Goal: Task Accomplishment & Management: Manage account settings

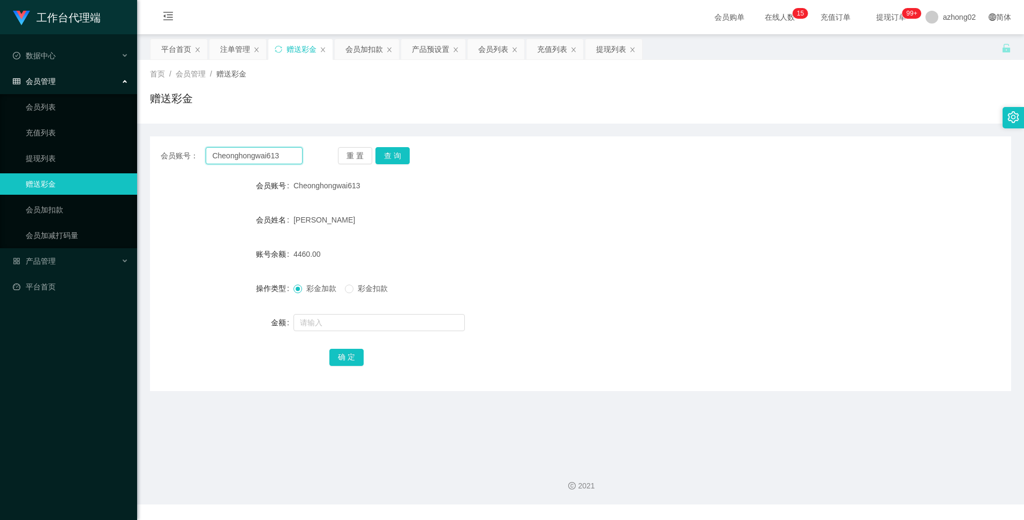
drag, startPoint x: 285, startPoint y: 159, endPoint x: 200, endPoint y: 161, distance: 85.2
click at [200, 160] on div "会员账号： Cheonghongwai613" at bounding box center [232, 155] width 142 height 17
paste input "junjie1234"
type input "junjie1234"
click at [384, 154] on button "查 询" at bounding box center [392, 155] width 34 height 17
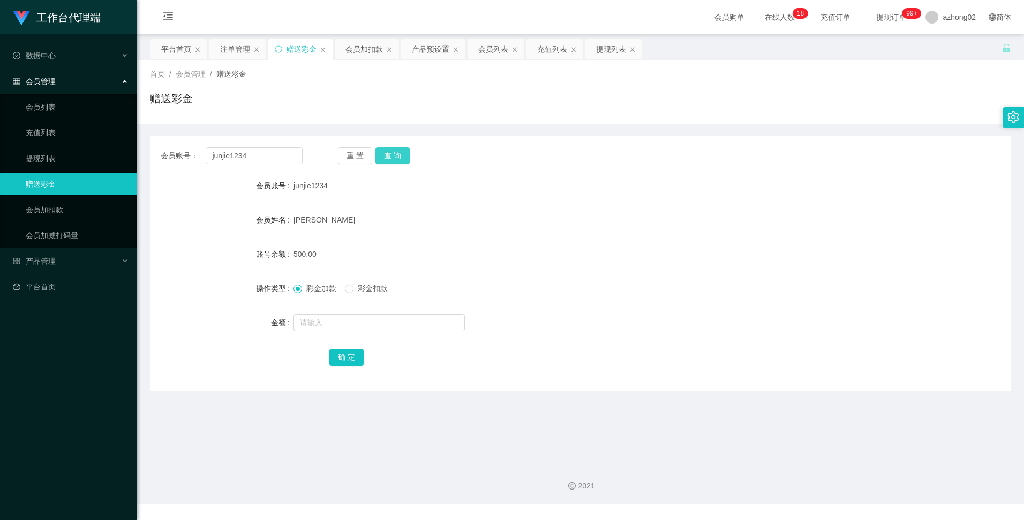
click at [394, 153] on button "查 询" at bounding box center [392, 155] width 34 height 17
click at [418, 47] on div "产品预设置" at bounding box center [430, 49] width 37 height 20
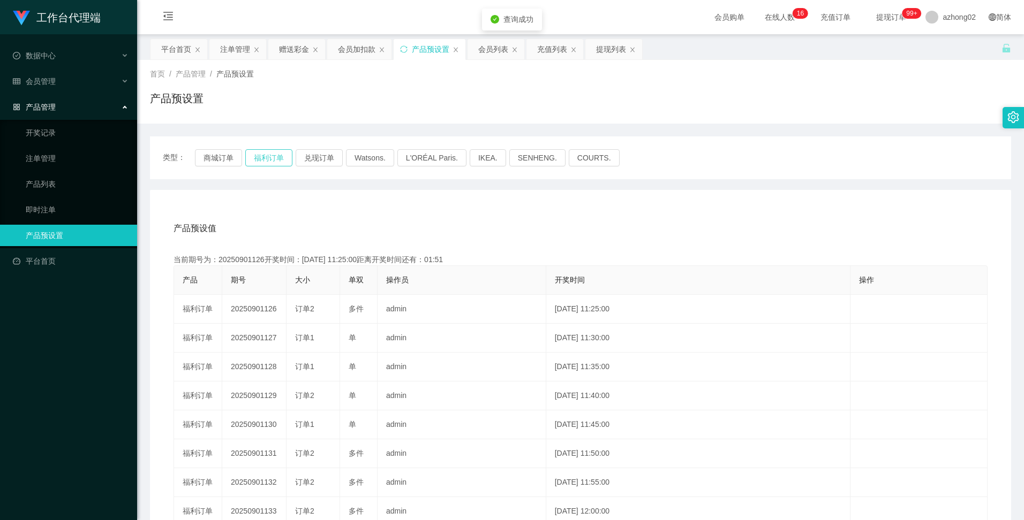
click at [267, 160] on button "福利订单" at bounding box center [268, 157] width 47 height 17
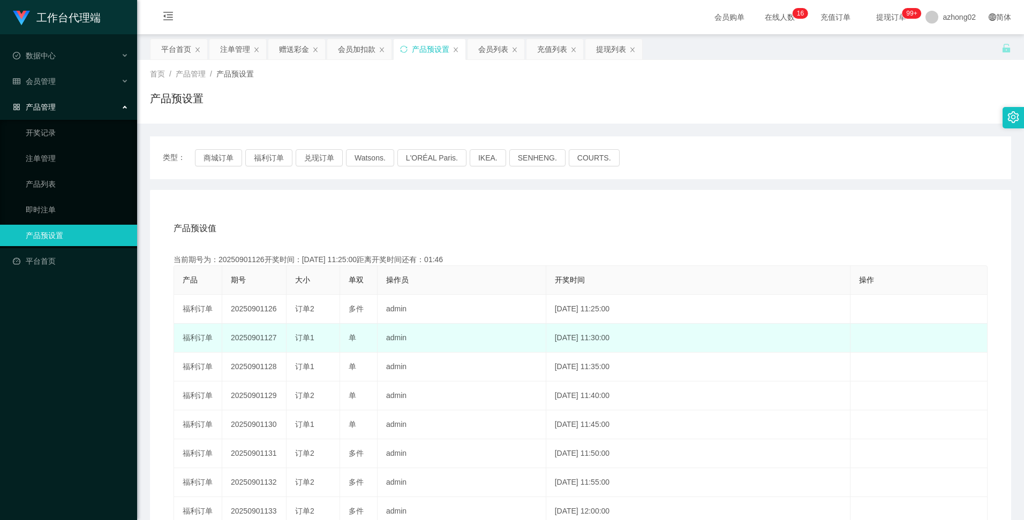
click at [252, 338] on td "20250901127" at bounding box center [254, 338] width 64 height 29
copy td "20250901127"
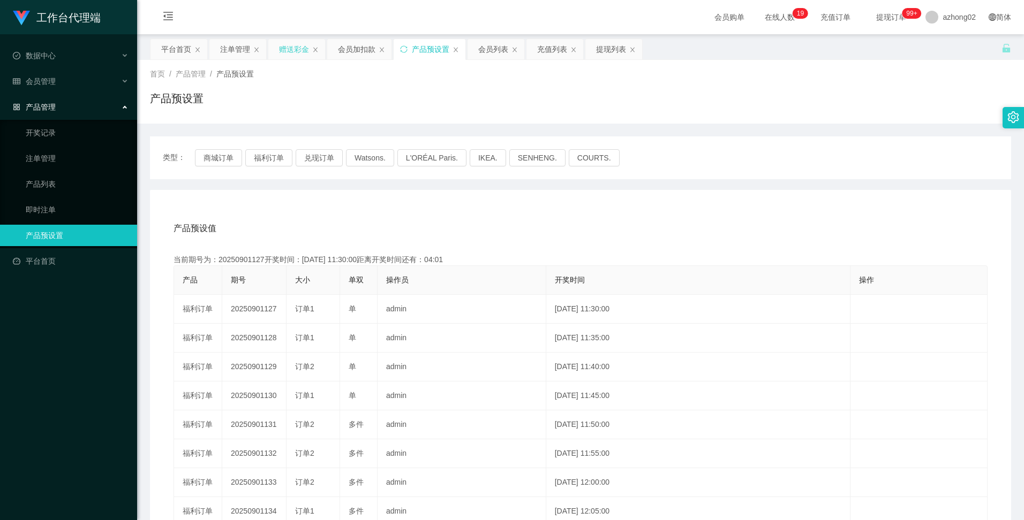
click at [305, 50] on div "赠送彩金" at bounding box center [294, 49] width 30 height 20
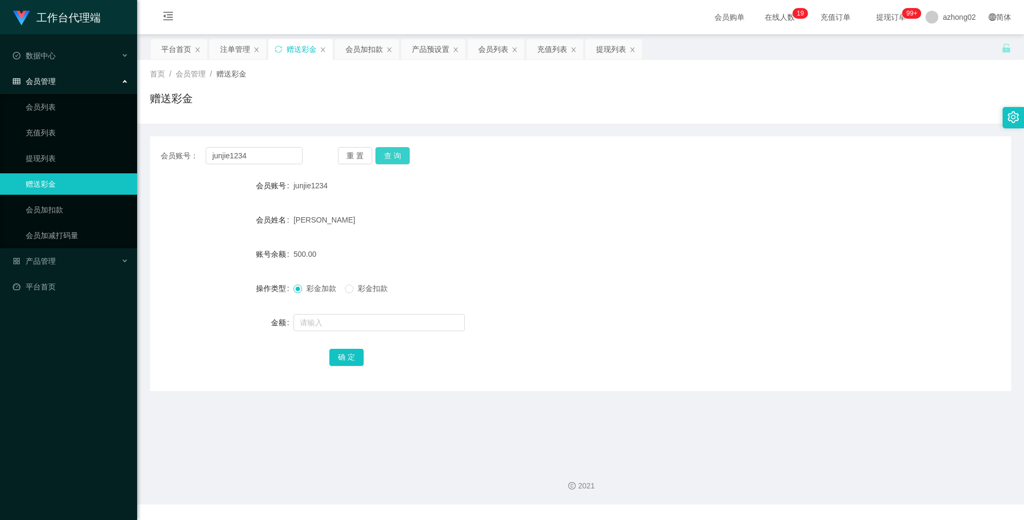
click at [393, 160] on button "查 询" at bounding box center [392, 155] width 34 height 17
drag, startPoint x: 269, startPoint y: 154, endPoint x: 208, endPoint y: 149, distance: 61.8
click at [208, 149] on input "junjie1234" at bounding box center [254, 155] width 96 height 17
click at [240, 51] on div "注单管理" at bounding box center [235, 49] width 30 height 20
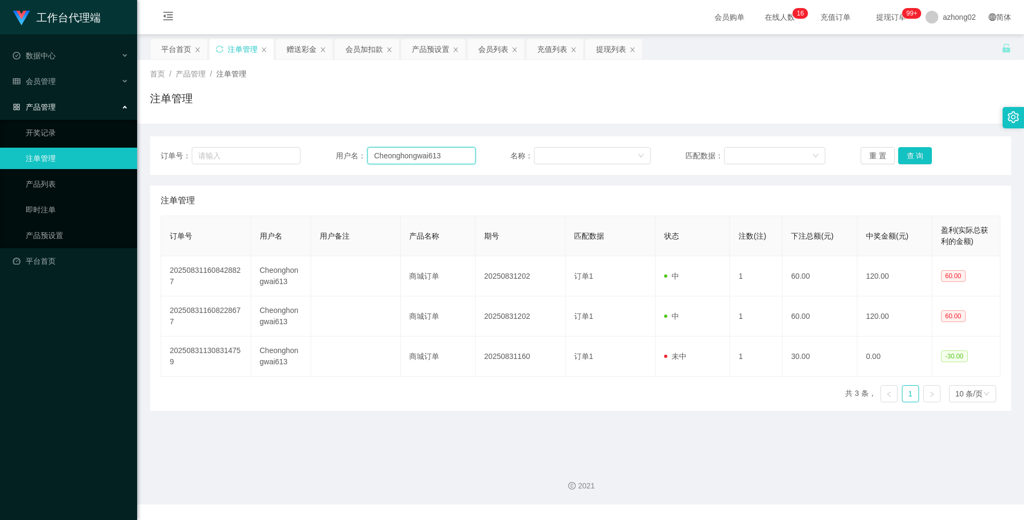
drag, startPoint x: 443, startPoint y: 160, endPoint x: 364, endPoint y: 152, distance: 79.2
click at [369, 150] on input "Cheonghongwai613" at bounding box center [421, 155] width 108 height 17
paste input "junjie1234"
type input "junjie1234"
click at [907, 154] on button "查 询" at bounding box center [915, 155] width 34 height 17
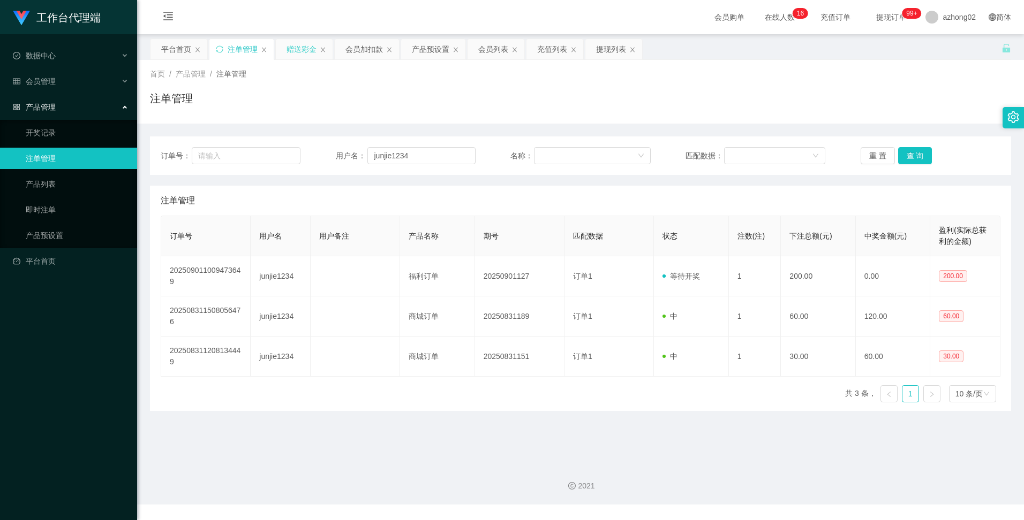
click at [310, 49] on div "赠送彩金" at bounding box center [301, 49] width 30 height 20
